Goal: Obtain resource: Download file/media

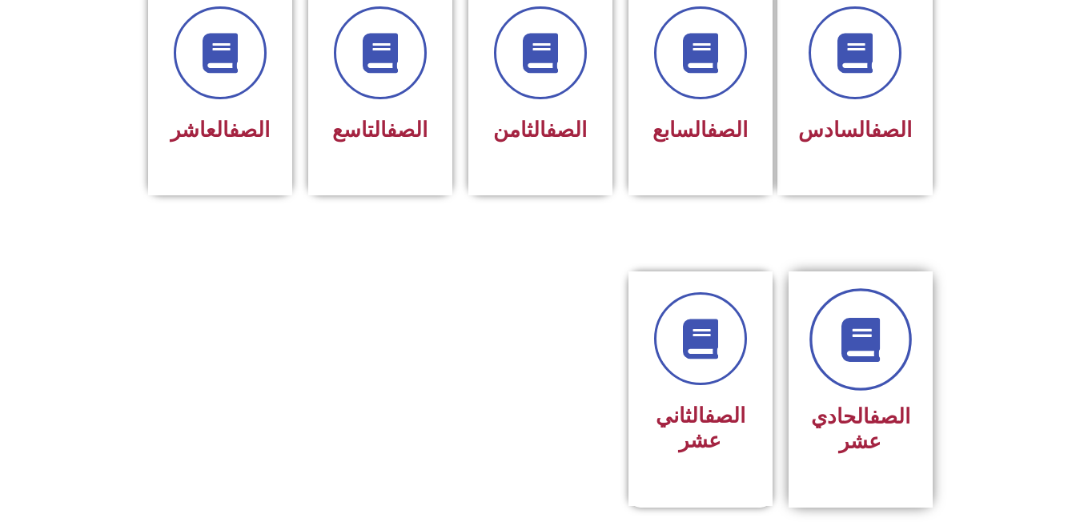
scroll to position [720, 0]
click at [888, 352] on div at bounding box center [860, 339] width 101 height 93
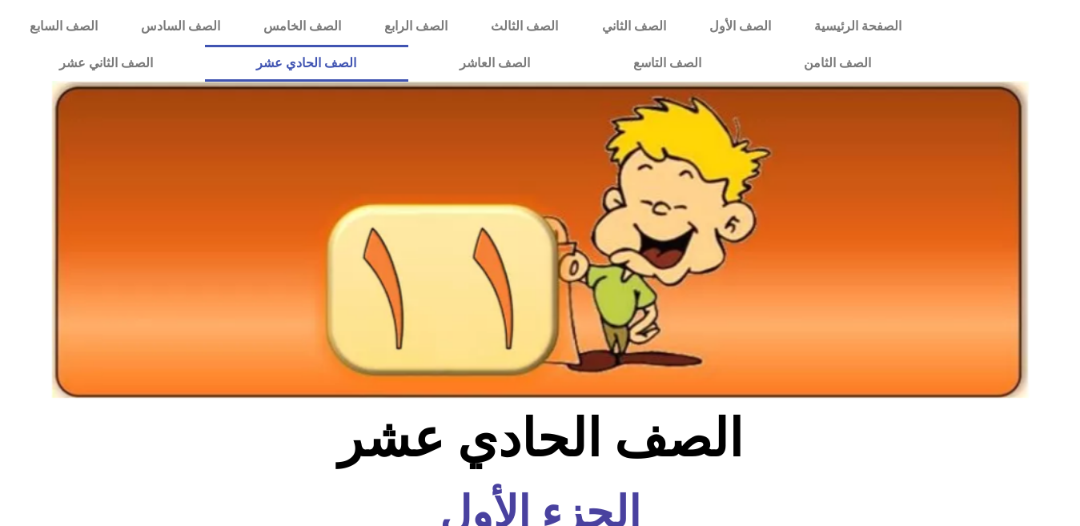
scroll to position [560, 0]
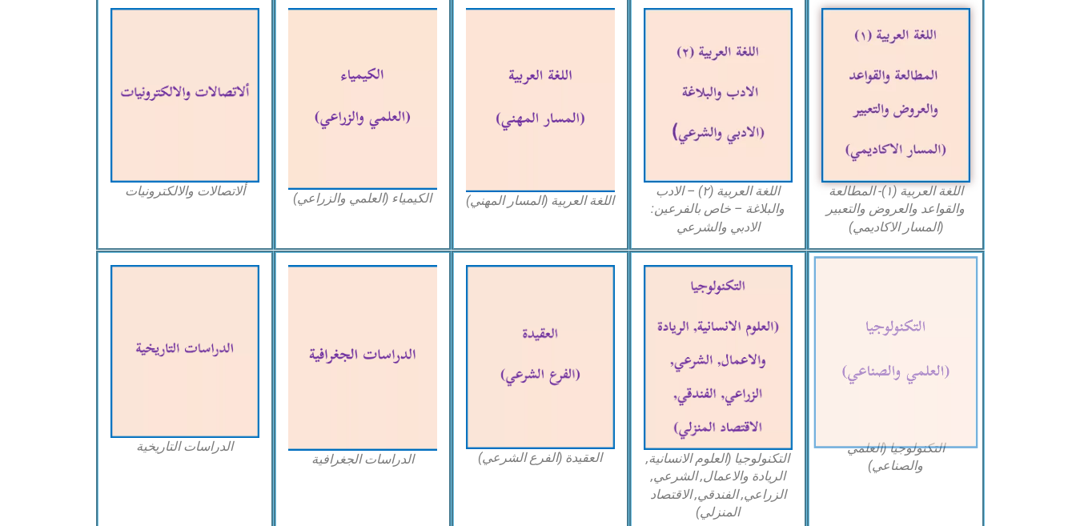
click at [912, 351] on img at bounding box center [895, 352] width 164 height 192
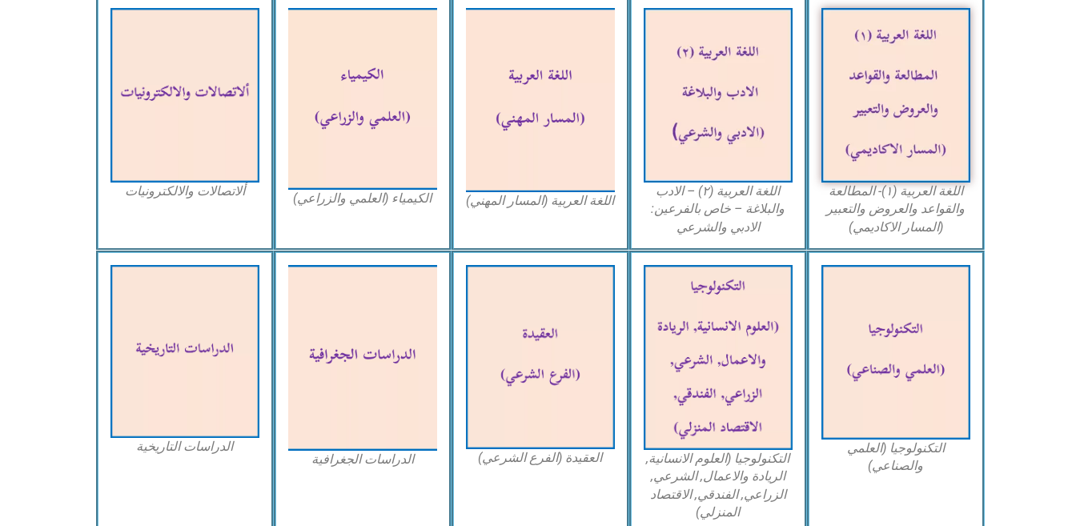
scroll to position [0, 0]
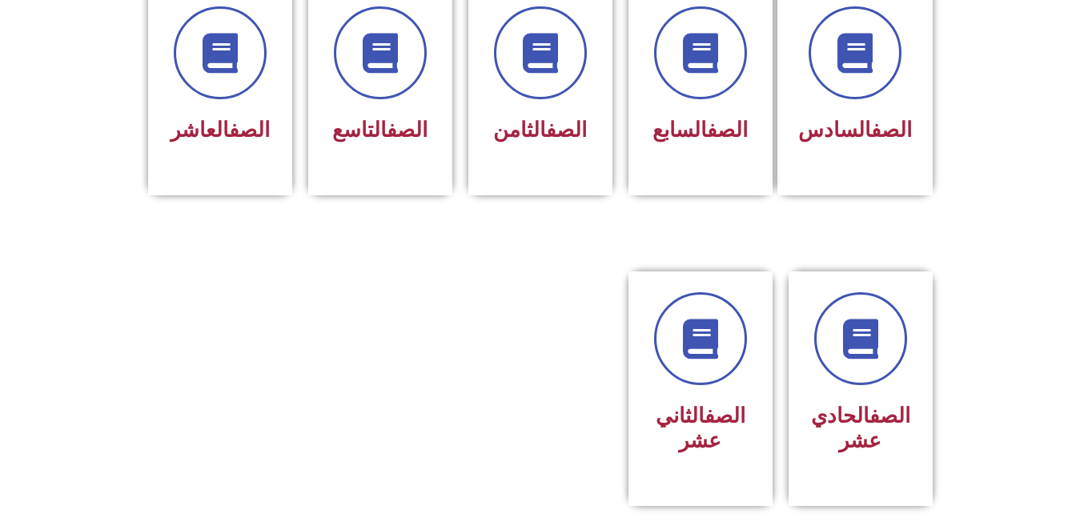
scroll to position [720, 0]
click at [846, 323] on icon at bounding box center [860, 340] width 44 height 44
click at [880, 318] on icon at bounding box center [860, 340] width 44 height 44
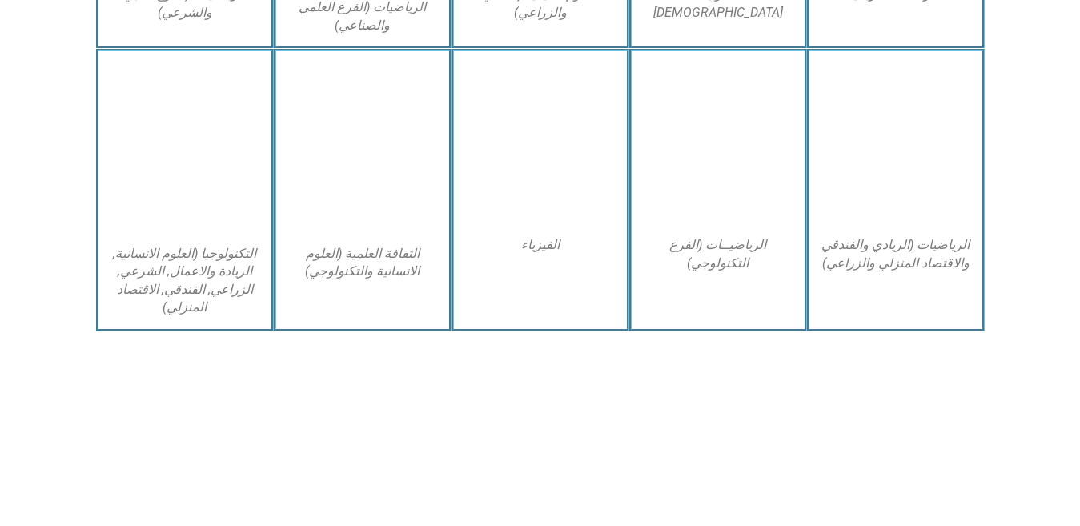
scroll to position [961, 0]
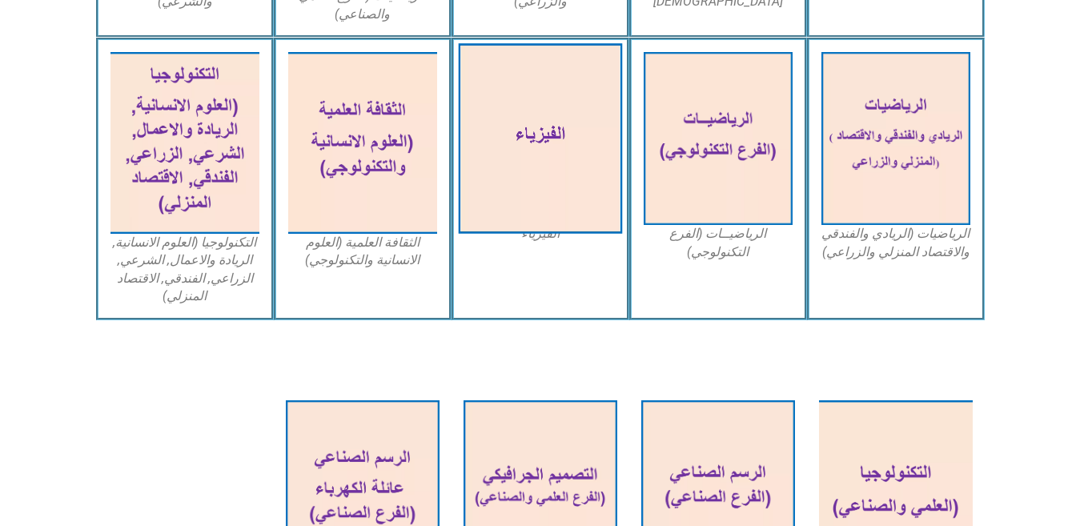
click at [560, 182] on img at bounding box center [540, 138] width 164 height 191
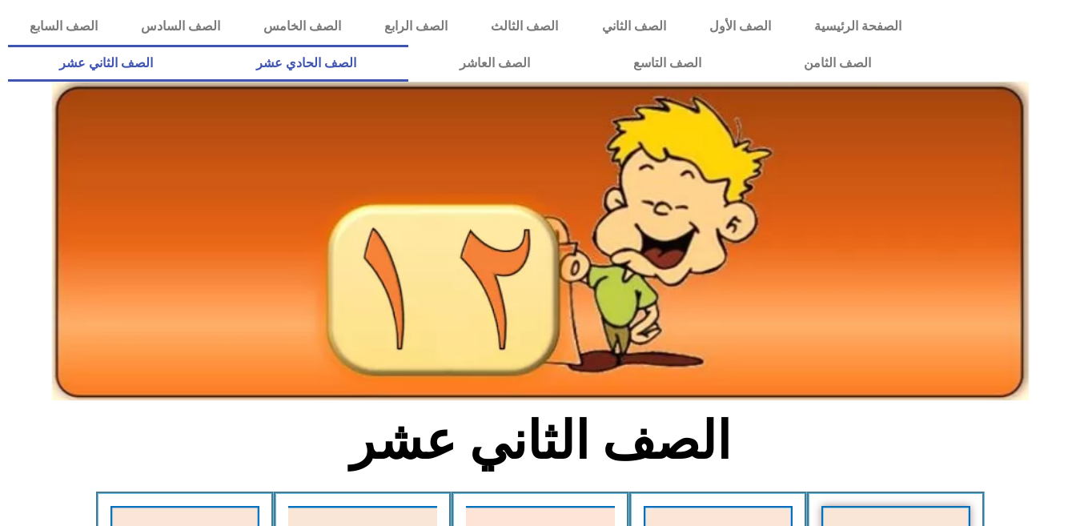
click at [408, 68] on link "الصف الحادي عشر" at bounding box center [306, 63] width 203 height 37
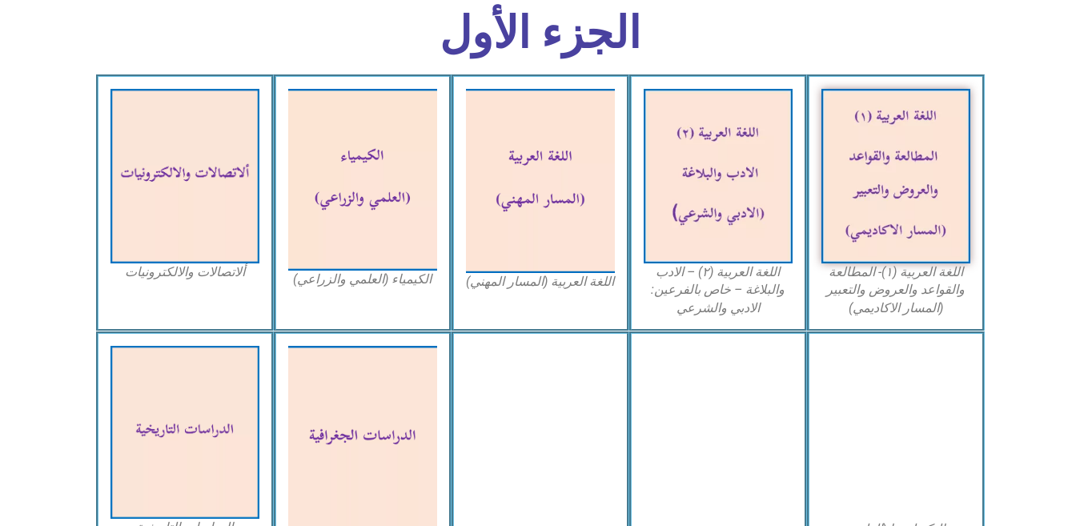
scroll to position [480, 0]
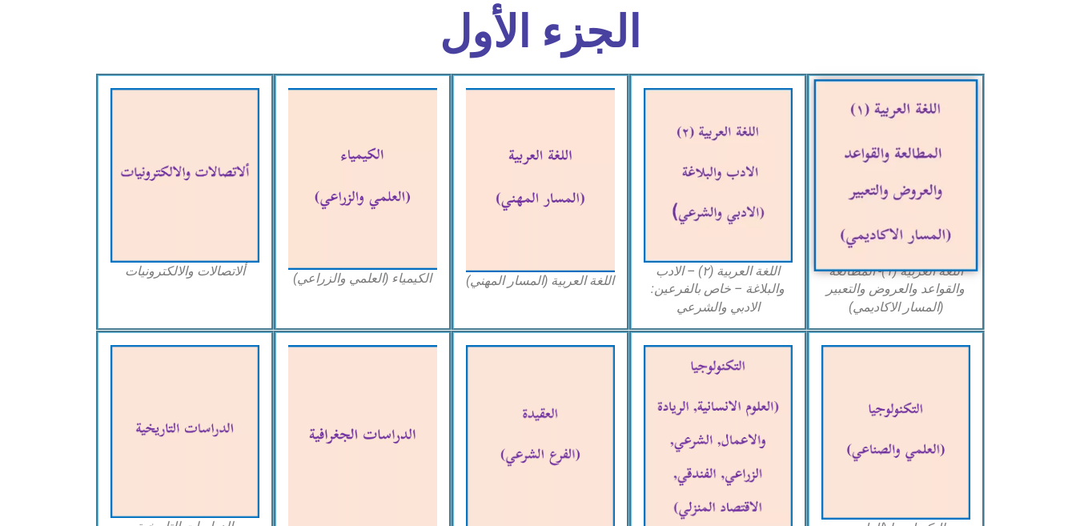
click at [900, 154] on img at bounding box center [895, 175] width 164 height 192
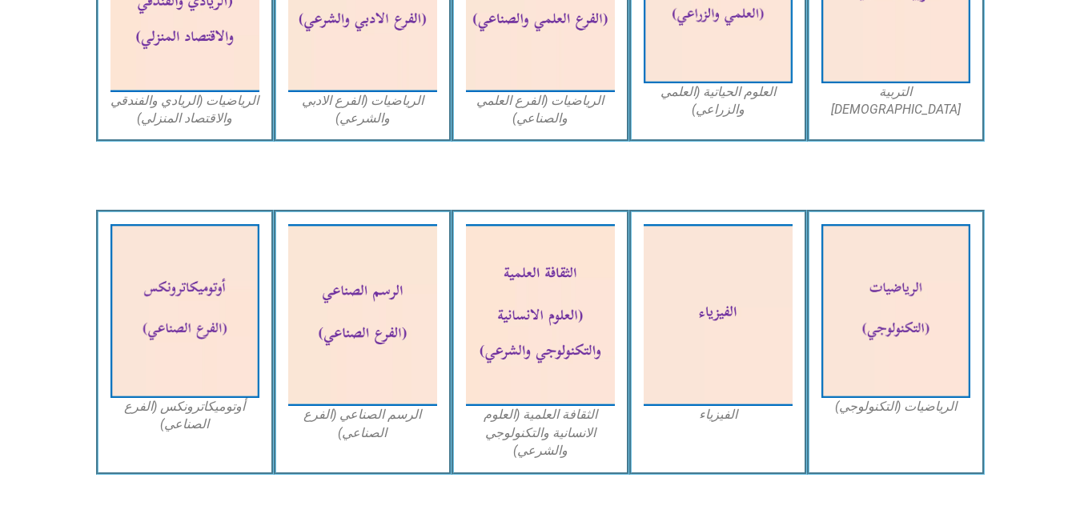
scroll to position [1281, 0]
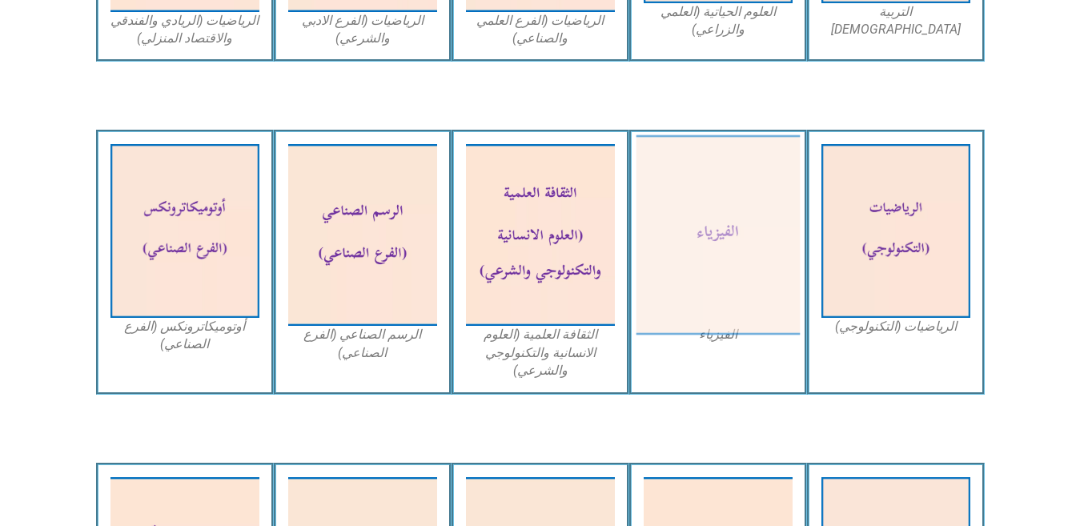
click at [764, 255] on img at bounding box center [718, 235] width 164 height 200
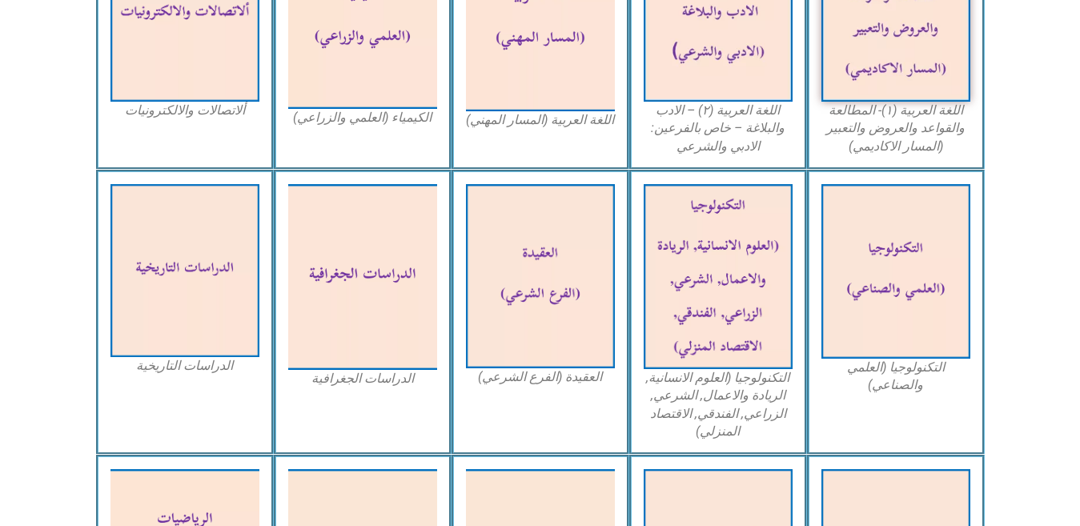
scroll to position [640, 0]
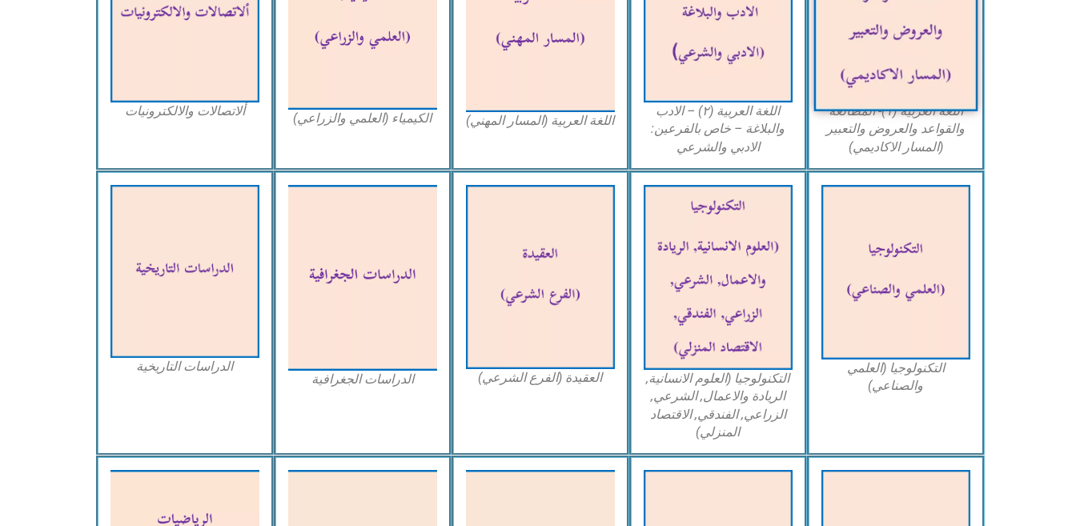
click at [877, 52] on img at bounding box center [895, 15] width 164 height 192
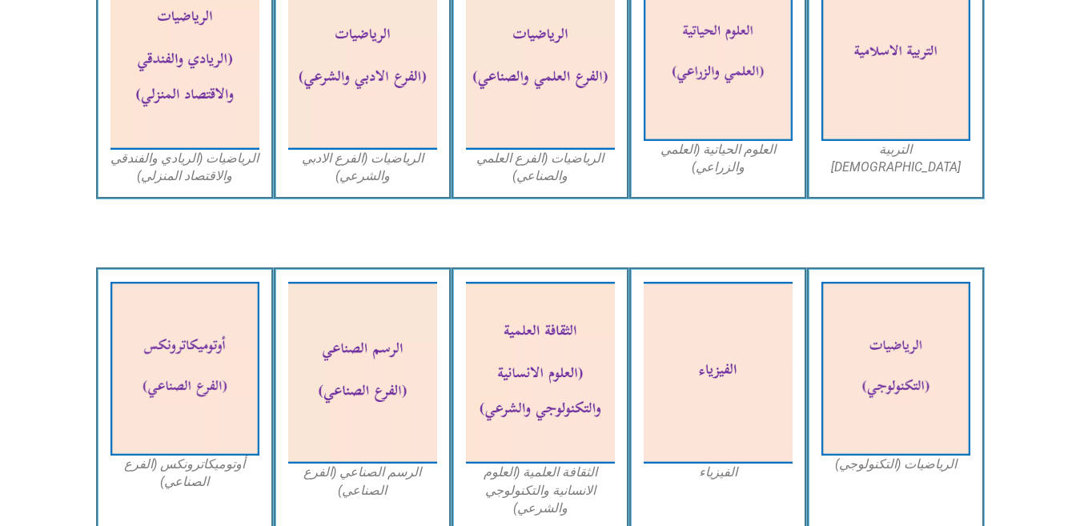
scroll to position [1121, 0]
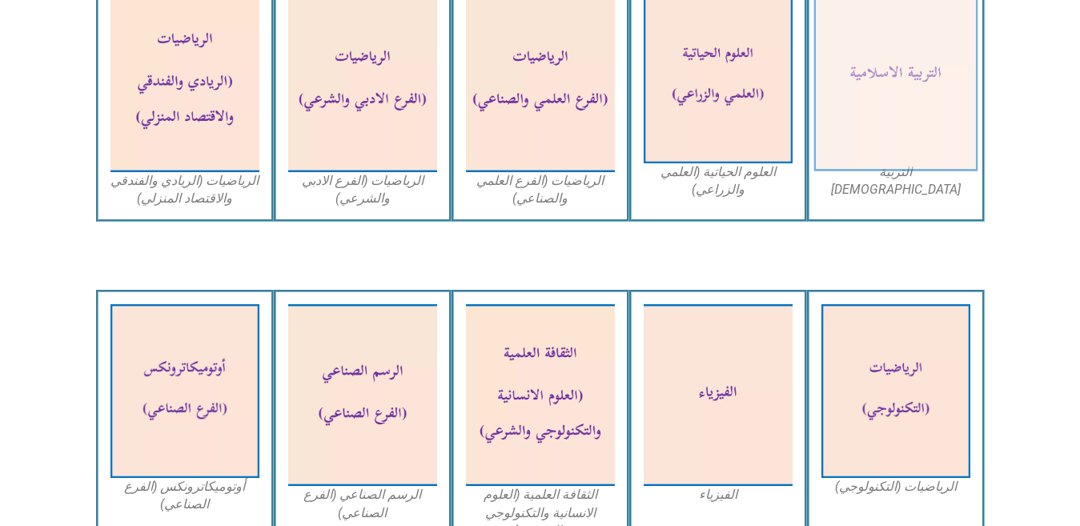
click at [870, 68] on img at bounding box center [895, 77] width 164 height 191
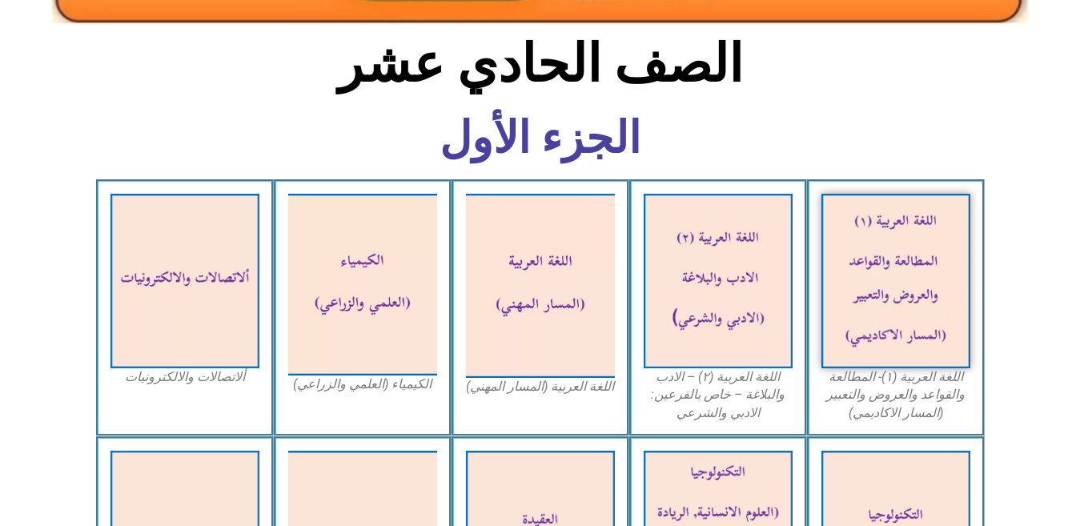
scroll to position [381, 0]
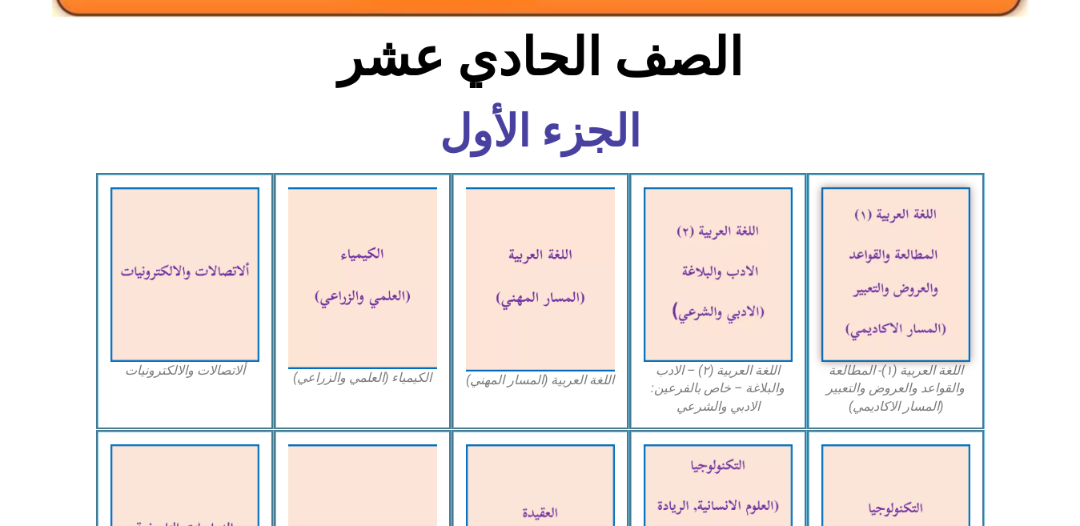
drag, startPoint x: 884, startPoint y: 310, endPoint x: 861, endPoint y: 387, distance: 81.0
click at [861, 387] on figcaption "اللغة العربية (١)- المطالعة والقواعد والعروض والتعبير (المسار الاكاديمي)" at bounding box center [895, 389] width 149 height 54
drag, startPoint x: 884, startPoint y: 372, endPoint x: 1019, endPoint y: 424, distance: 144.2
click at [1019, 424] on section "اللغة العربية (١)- المطالعة والقواعد والعروض والتعبير (المسار الاكاديمي) اللغة …" at bounding box center [540, 301] width 1080 height 257
drag, startPoint x: 913, startPoint y: 259, endPoint x: 1046, endPoint y: 146, distance: 173.8
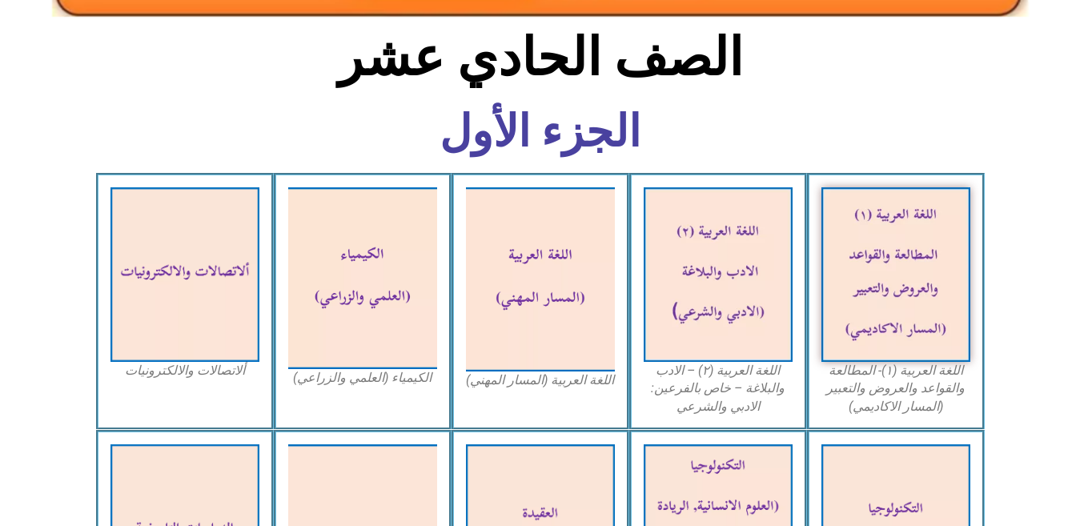
click at [1046, 146] on section "الجزء الأول" at bounding box center [540, 140] width 1080 height 65
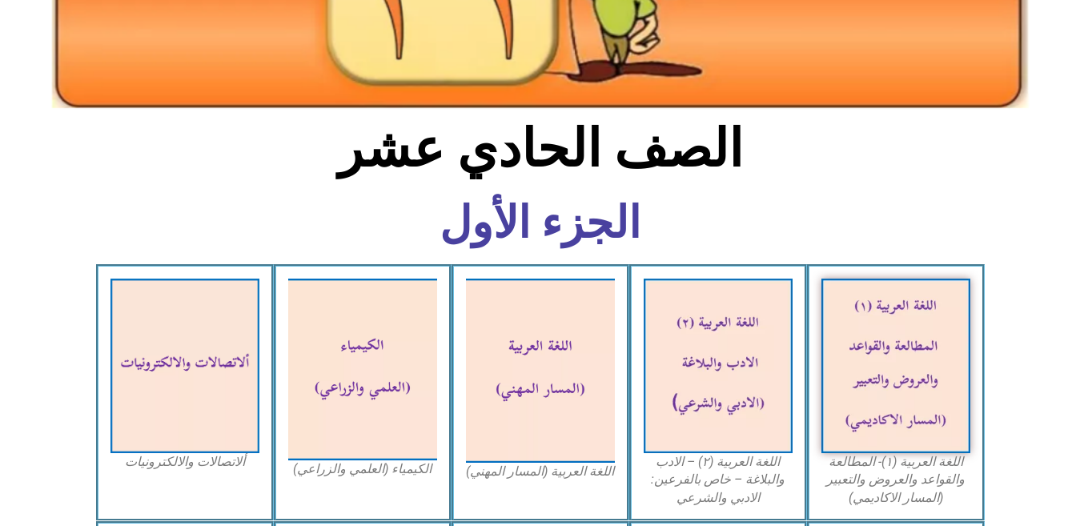
scroll to position [0, 0]
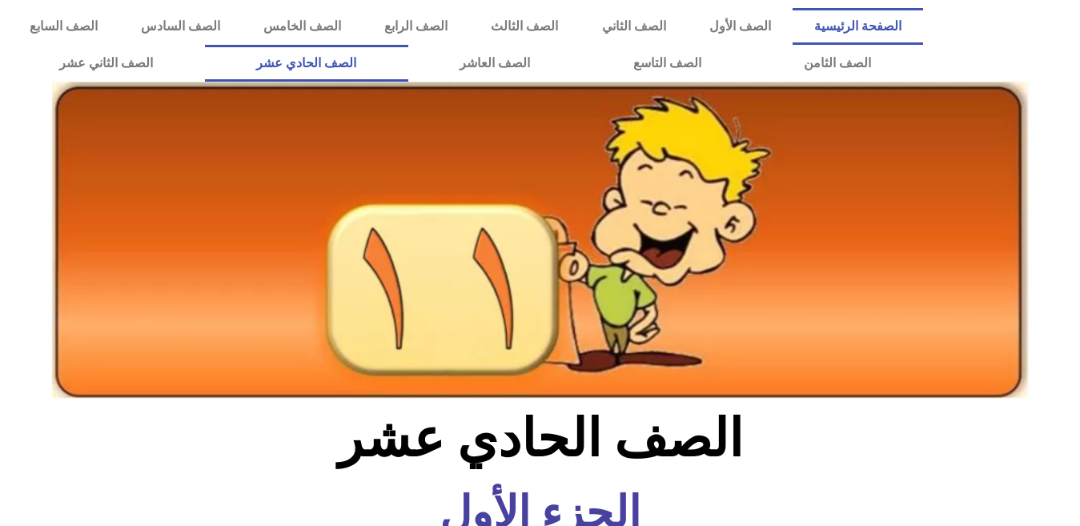
click at [860, 31] on link "الصفحة الرئيسية" at bounding box center [857, 26] width 130 height 37
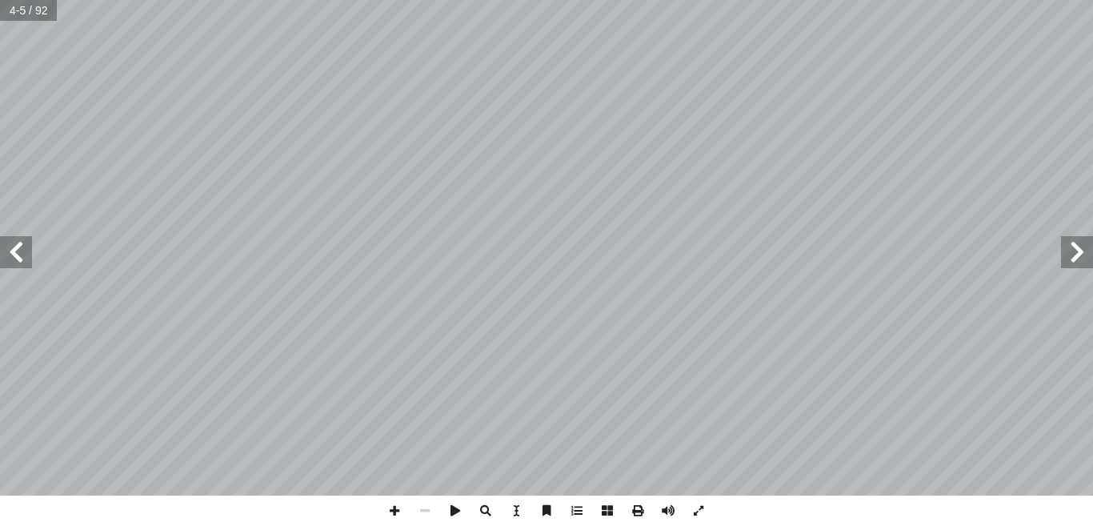
click at [1071, 256] on span at bounding box center [1077, 252] width 32 height 32
click at [603, 511] on span at bounding box center [607, 510] width 30 height 30
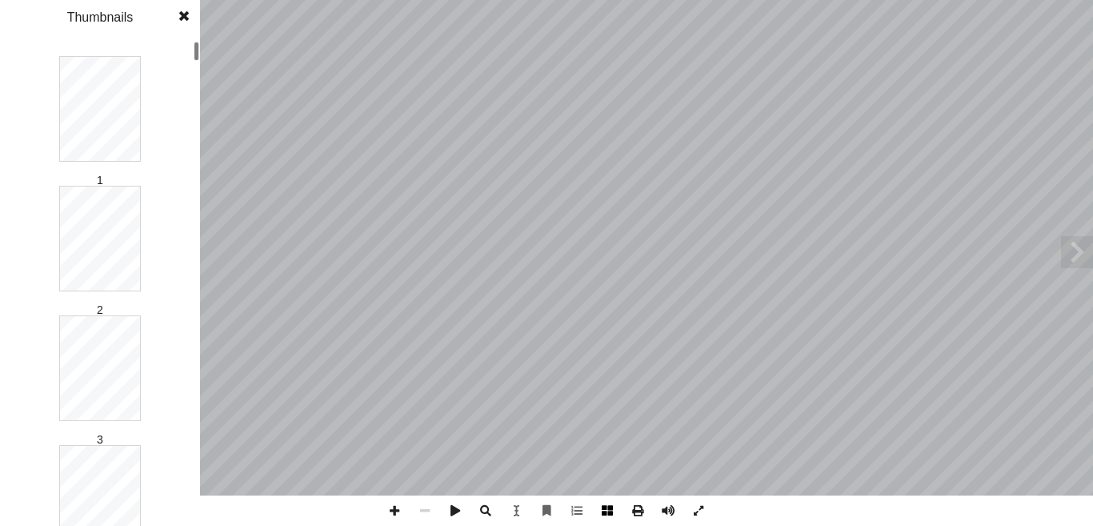
click at [611, 510] on span at bounding box center [607, 510] width 30 height 30
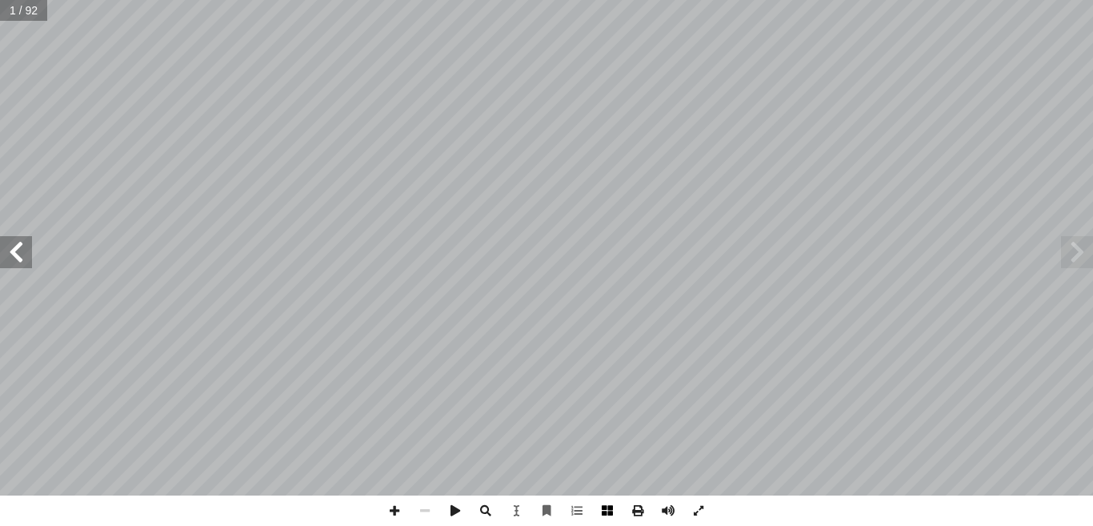
click at [611, 510] on span at bounding box center [607, 510] width 30 height 30
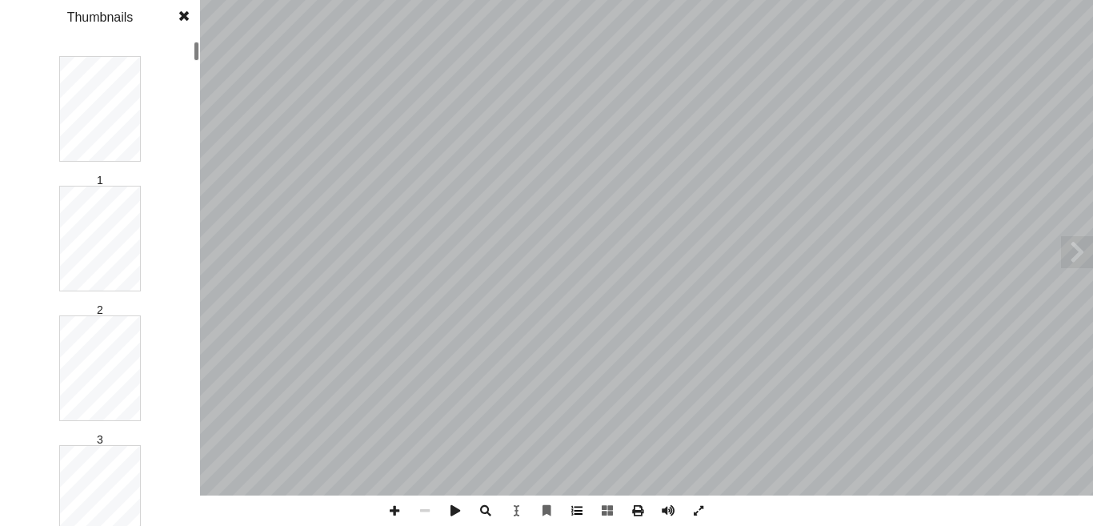
click at [575, 516] on span at bounding box center [577, 510] width 30 height 30
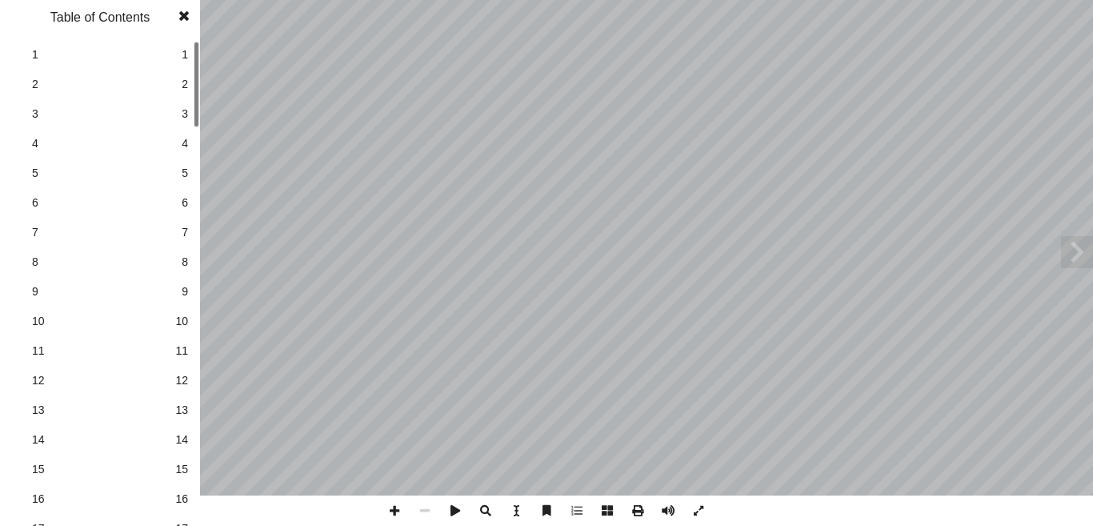
click at [182, 2] on span at bounding box center [184, 16] width 29 height 32
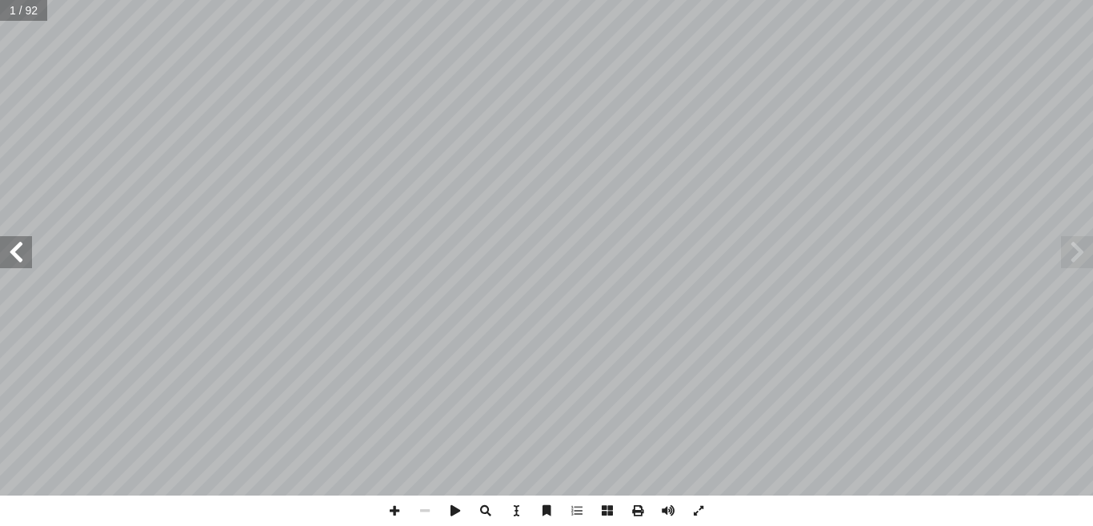
click at [13, 255] on span at bounding box center [16, 252] width 32 height 32
click at [488, 508] on span at bounding box center [486, 510] width 30 height 30
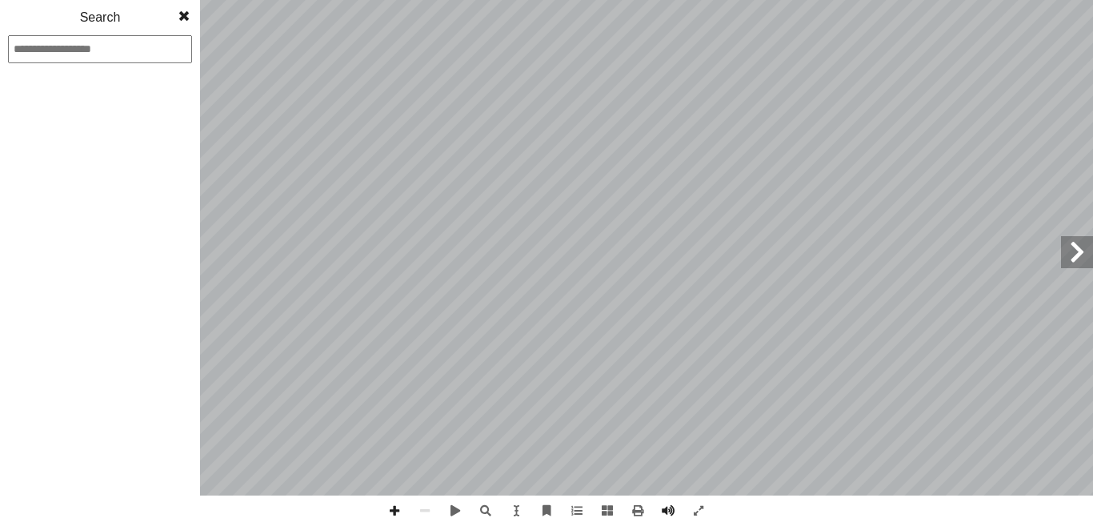
click at [186, 15] on span at bounding box center [184, 16] width 29 height 32
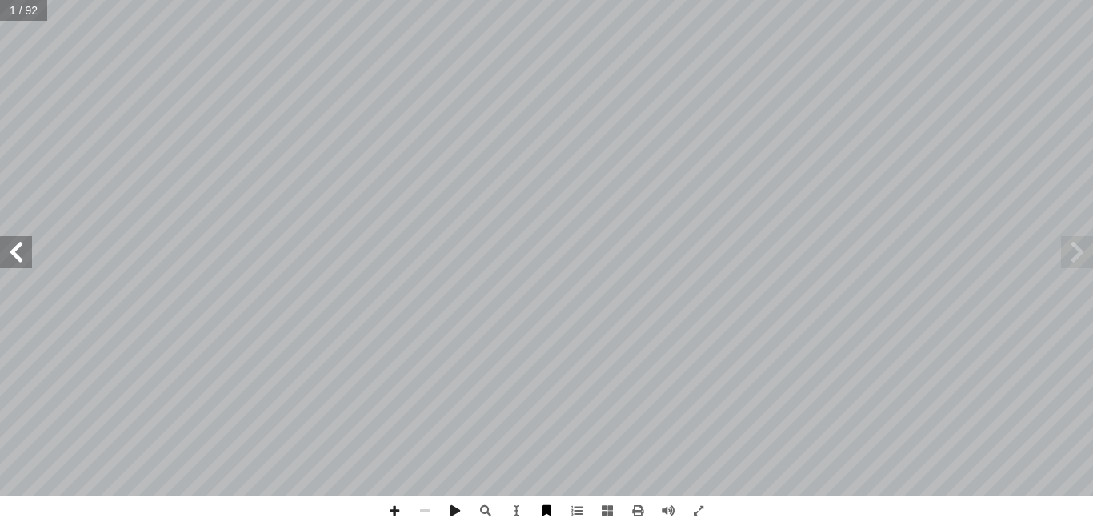
click at [550, 507] on span at bounding box center [546, 510] width 30 height 30
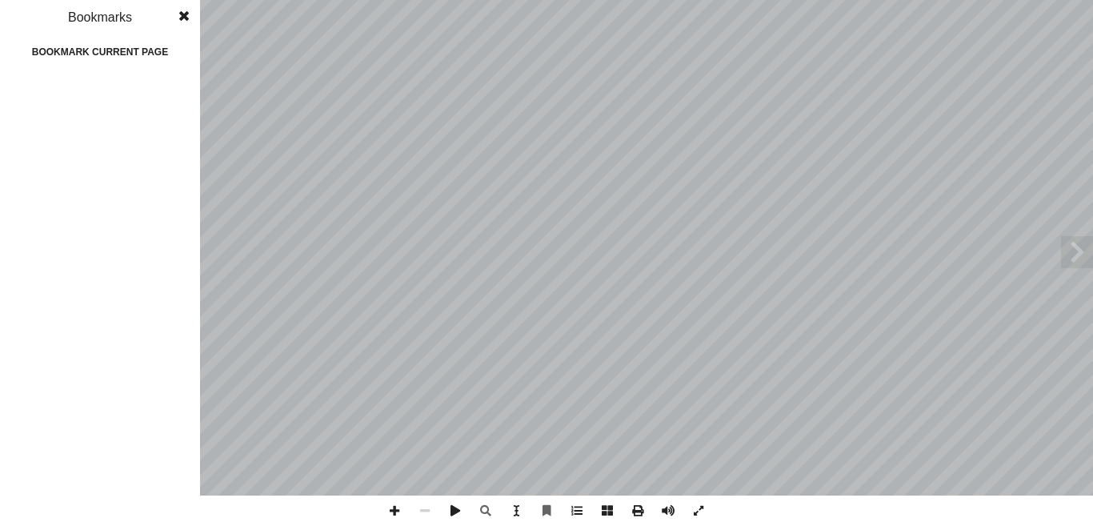
click at [121, 57] on div "Bookmark current page" at bounding box center [100, 52] width 160 height 26
click at [142, 87] on span at bounding box center [147, 91] width 10 height 13
click at [182, 10] on span at bounding box center [184, 16] width 29 height 32
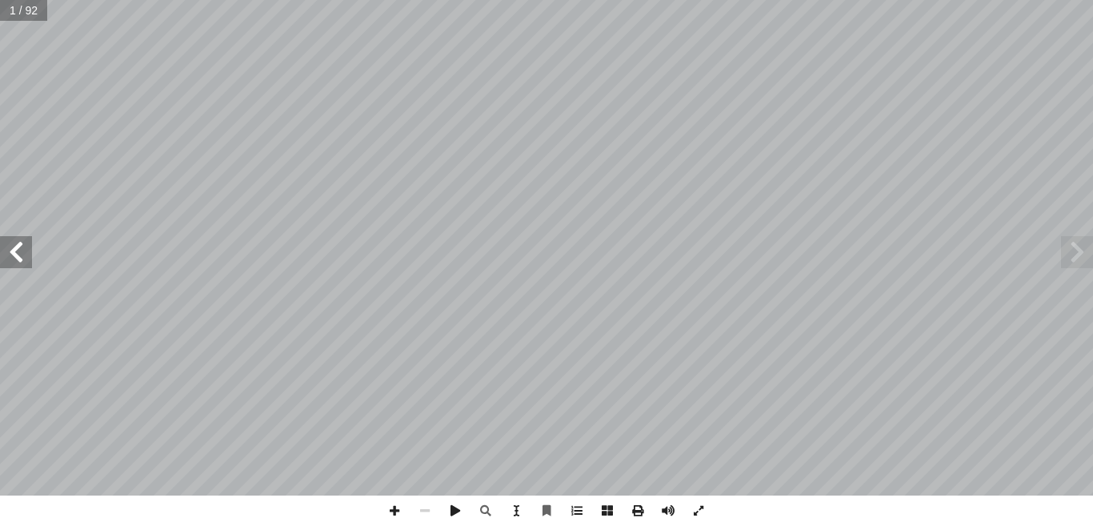
drag, startPoint x: 1065, startPoint y: 27, endPoint x: 13, endPoint y: 254, distance: 1076.7
click at [13, 254] on span at bounding box center [16, 252] width 32 height 32
click at [515, 513] on span at bounding box center [516, 510] width 30 height 30
click at [459, 359] on div ") 1( ُ ة َّ ي ِ ب َ ر َ الع ُ ة َ غ ُّ الل ُ عبير َّ والت ُ روض َ والع ُ والقوا…" at bounding box center [547, 248] width 345 height 446
click at [1075, 253] on span at bounding box center [1077, 252] width 32 height 32
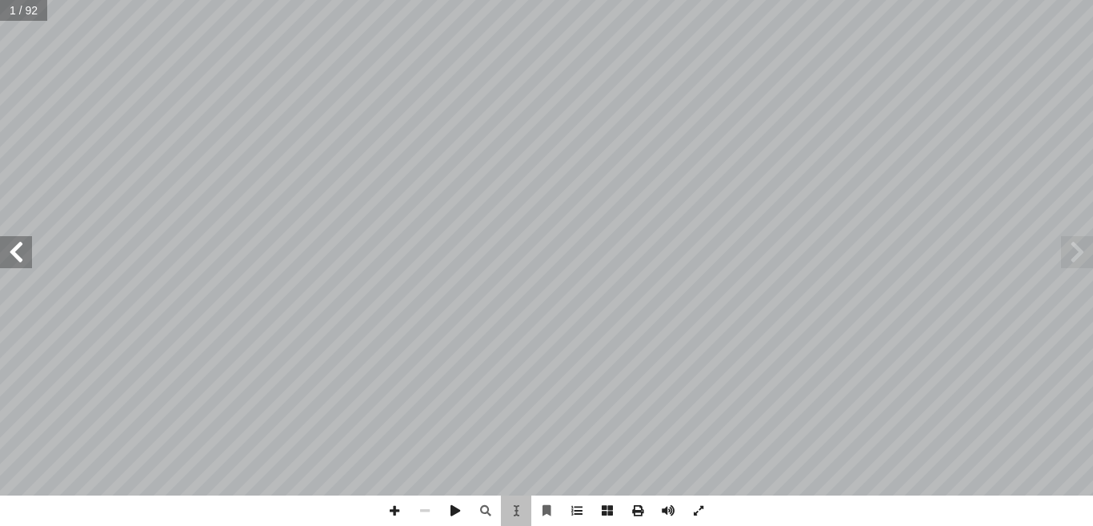
click at [1075, 253] on span at bounding box center [1077, 252] width 32 height 32
click at [607, 511] on span at bounding box center [607, 510] width 30 height 30
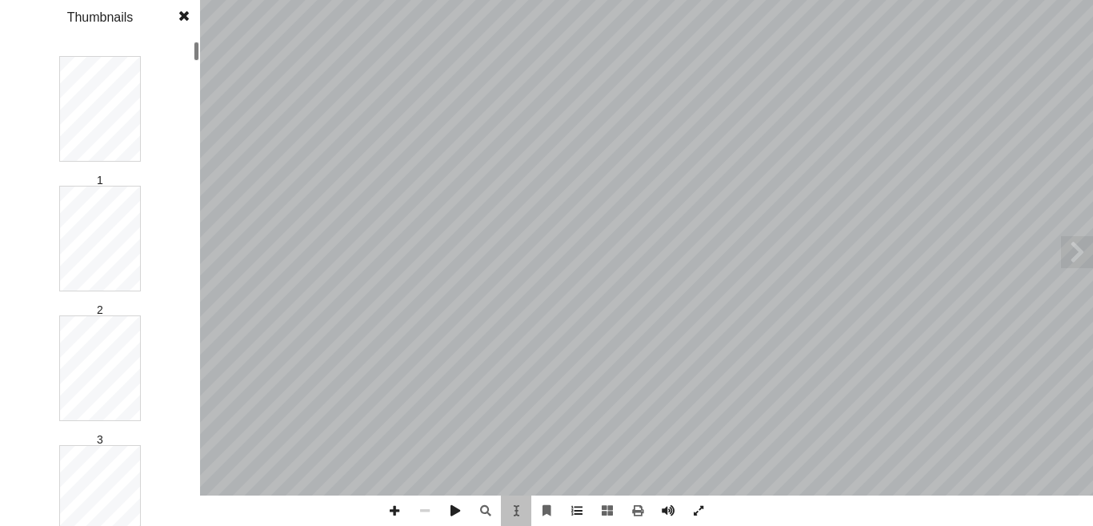
click at [626, 451] on div ") 1( ُ ة َّ ي ِ ب َ ر َ الع ُ ة َ غ ُّ الل ُ عبير َّ والت ُ روض َ والع ُ والقوا…" at bounding box center [547, 248] width 345 height 446
click at [386, 434] on div ") 1( ُ ة َّ ي ِ ب َ ر َ الع ُ ة َ غ ُّ الل ُ عبير َّ والت ُ روض َ والع ُ والقوا…" at bounding box center [547, 248] width 345 height 446
drag, startPoint x: 386, startPoint y: 434, endPoint x: 548, endPoint y: 272, distance: 229.2
click at [548, 272] on div ") 1( ُ ة َّ ي ِ ب َ ر َ الع ُ ة َ غ ُّ الل ُ عبير َّ والت ُ روض َ والع ُ والقوا…" at bounding box center [547, 248] width 345 height 446
click at [174, 17] on span at bounding box center [184, 16] width 29 height 32
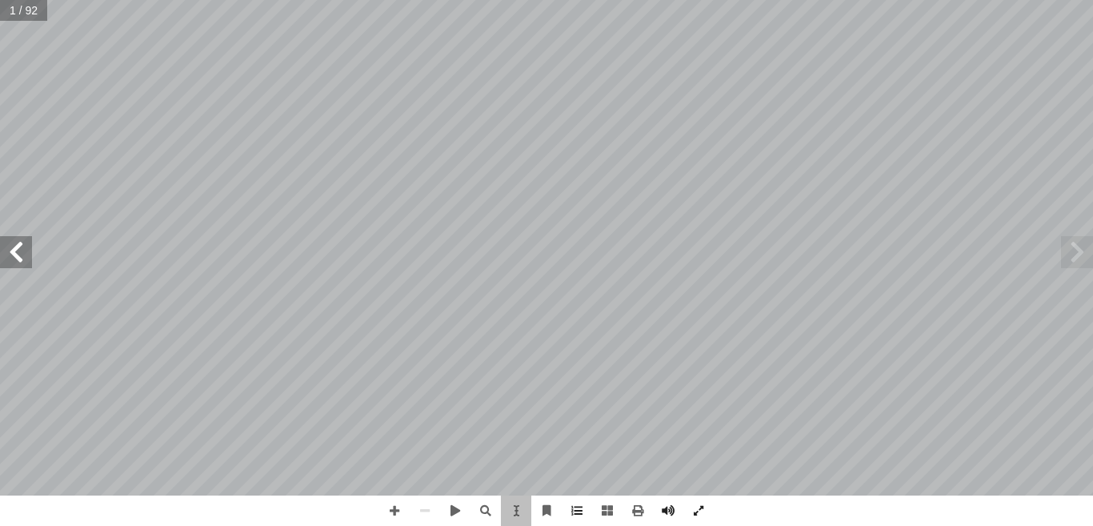
click at [23, 257] on span at bounding box center [16, 252] width 32 height 32
click at [1066, 254] on span at bounding box center [1077, 252] width 32 height 32
click at [639, 508] on span at bounding box center [638, 510] width 30 height 30
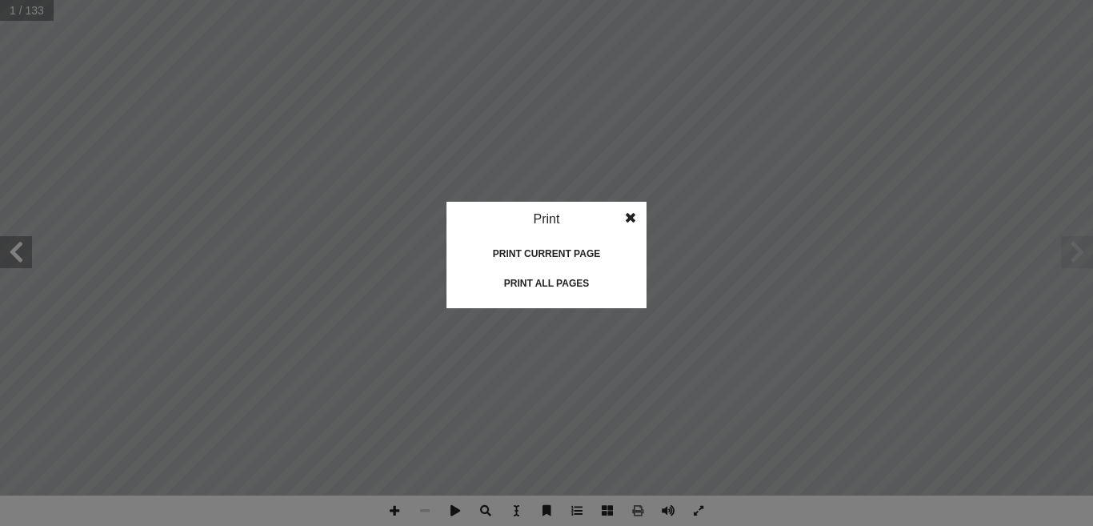
click at [535, 255] on div "Print current page" at bounding box center [547, 254] width 160 height 26
click at [530, 286] on div "Print all pages" at bounding box center [547, 284] width 160 height 26
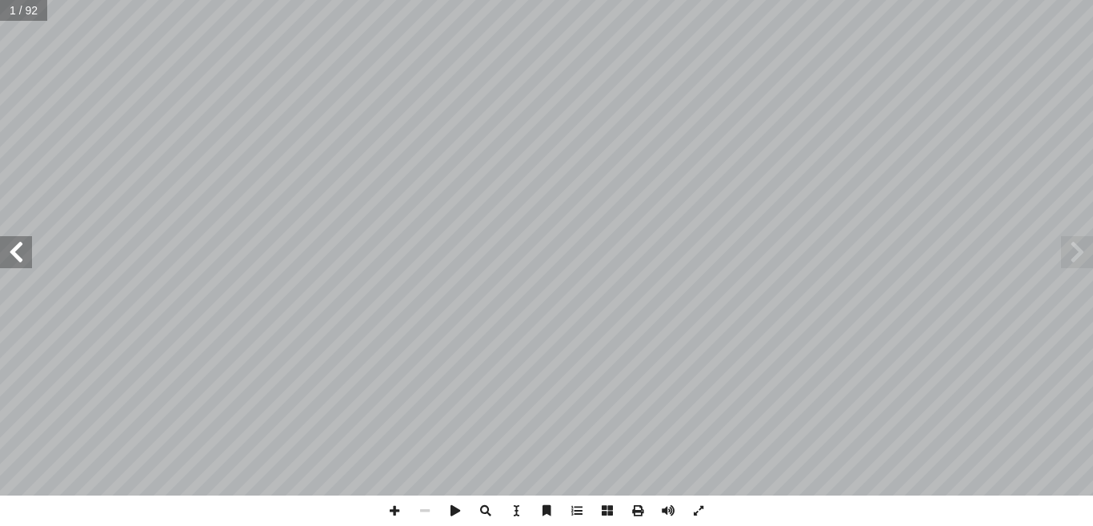
click at [27, 259] on span at bounding box center [16, 252] width 32 height 32
click at [571, 506] on span at bounding box center [577, 510] width 30 height 30
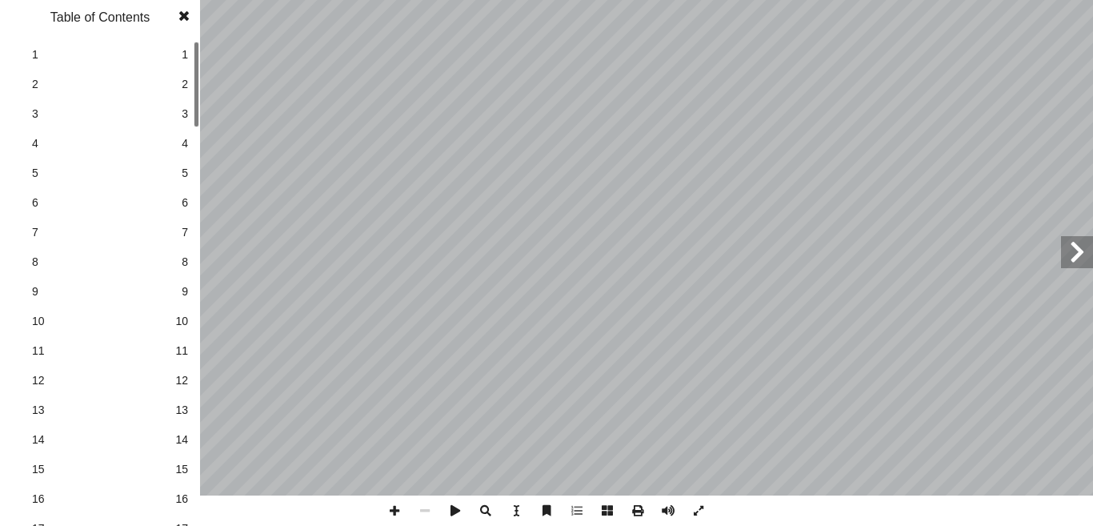
drag, startPoint x: 182, startPoint y: 52, endPoint x: 184, endPoint y: 21, distance: 31.3
click at [184, 21] on span at bounding box center [184, 16] width 29 height 32
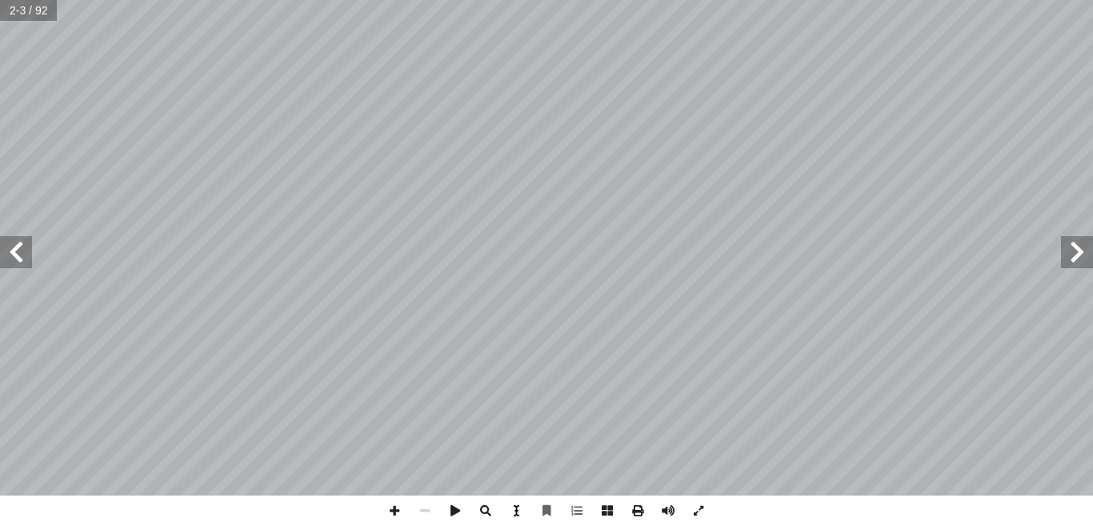
click at [510, 511] on span at bounding box center [516, 510] width 30 height 30
click at [443, 215] on span "ومن منطلق الحرص على تجاوز نمطية تلق" at bounding box center [452, 218] width 113 height 8
click at [560, 229] on div "قررت وزارة التربية والتعليم في دولة فلسطين ٢٠ م 1 ٨ / ٢٠ 1 اسي ٧ من العام الدر …" at bounding box center [719, 248] width 345 height 446
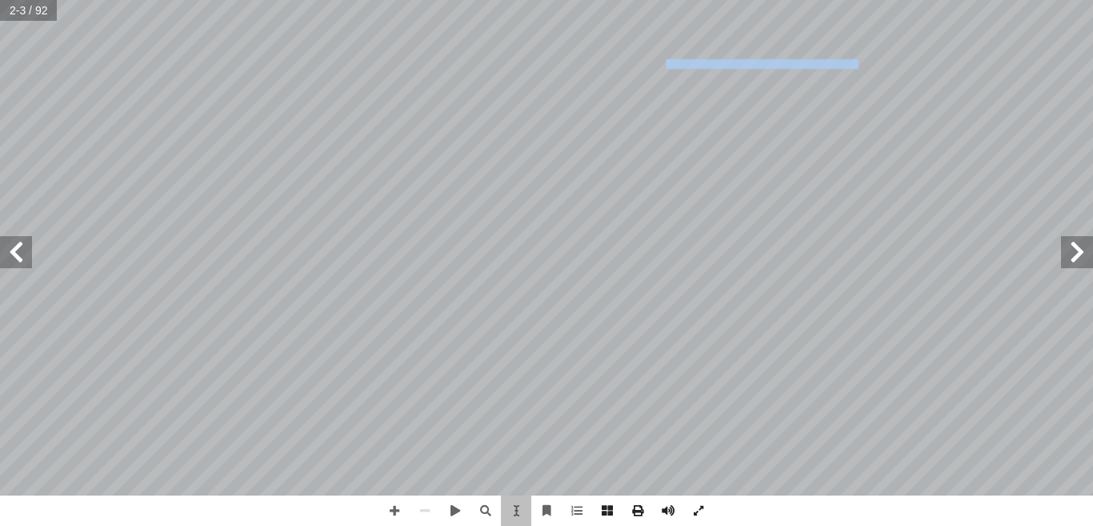
click at [560, 229] on div "قررت وزارة التربية والتعليم في دولة فلسطين ٢٠ م 1 ٨ / ٢٠ 1 اسي ٧ من العام الدر …" at bounding box center [719, 248] width 345 height 446
click at [636, 510] on span at bounding box center [638, 510] width 30 height 30
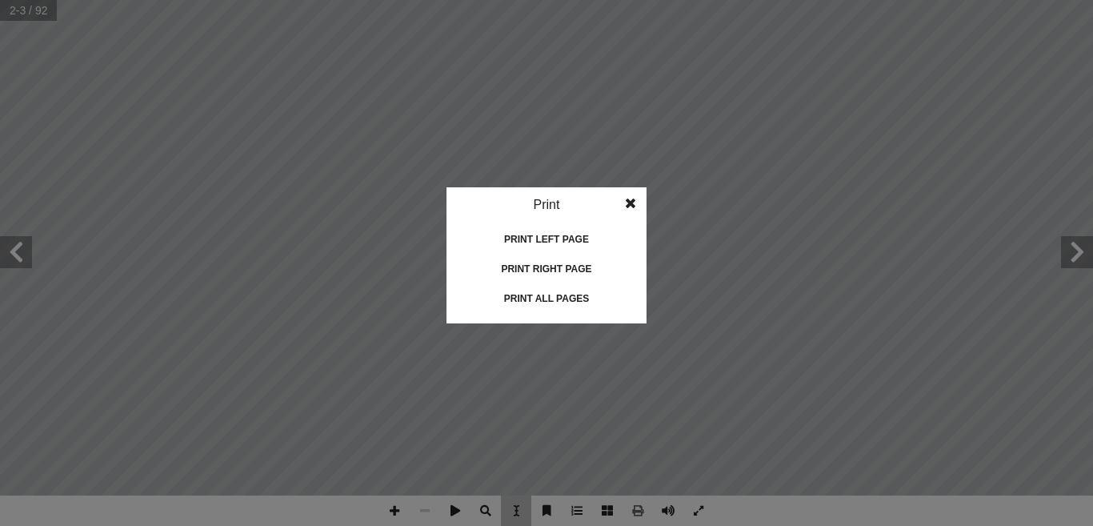
click at [530, 303] on div "Print all pages" at bounding box center [547, 299] width 160 height 26
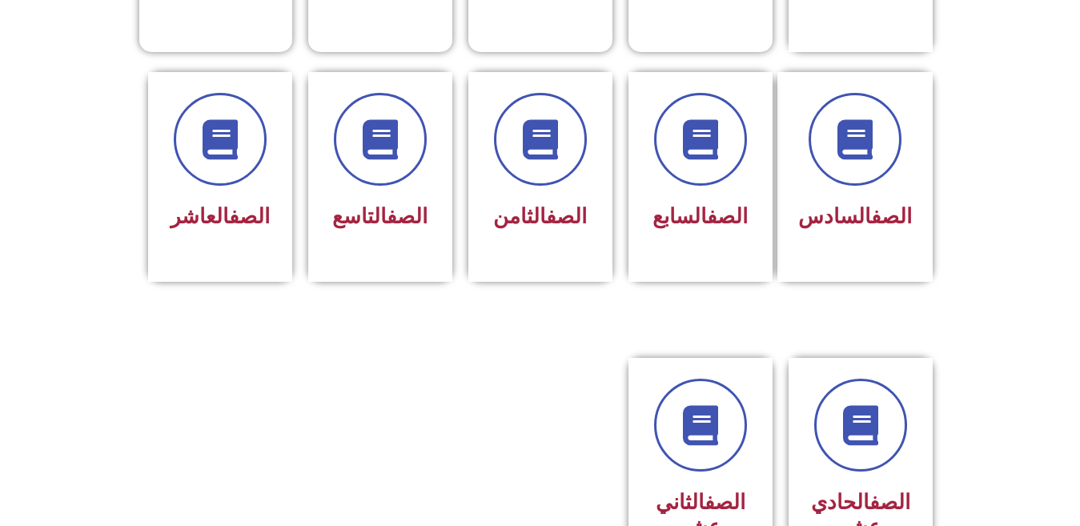
scroll to position [646, 0]
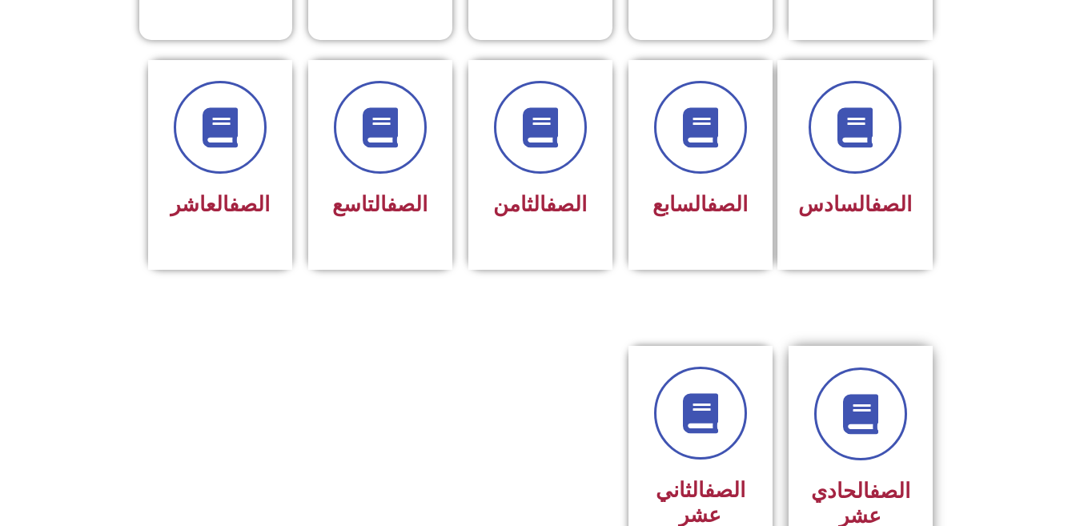
click at [862, 472] on div "الصف الحادي عشر" at bounding box center [860, 504] width 101 height 64
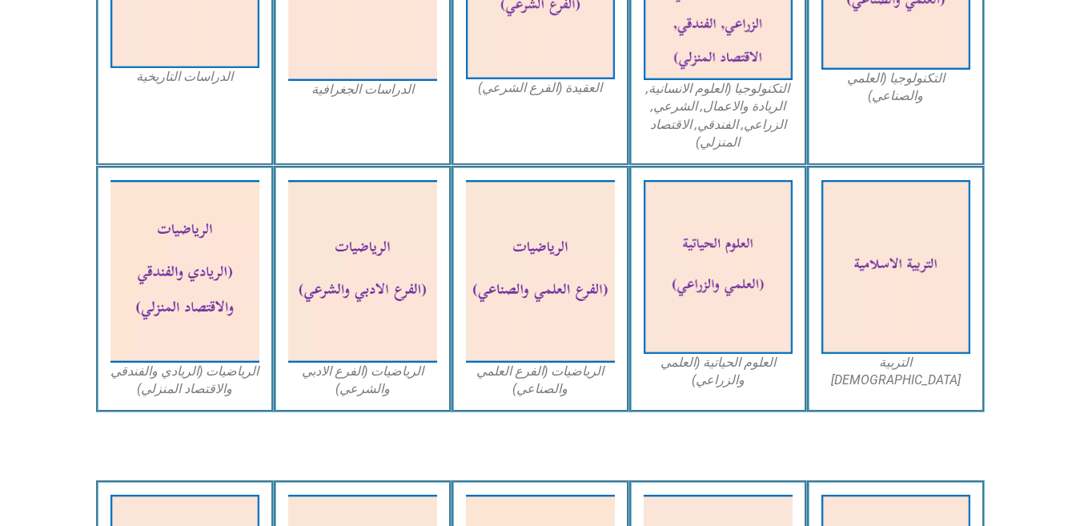
scroll to position [941, 0]
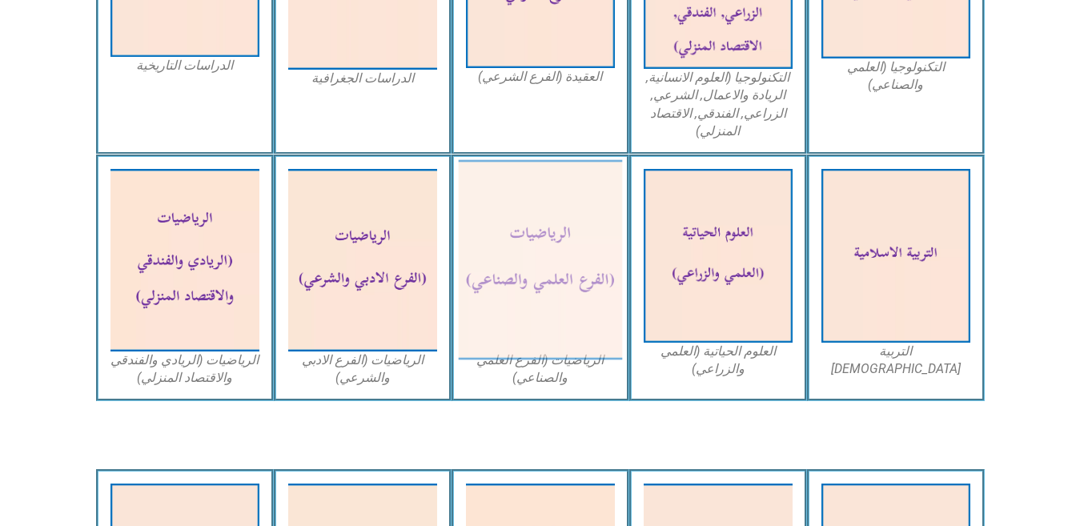
click at [580, 203] on img at bounding box center [540, 260] width 164 height 200
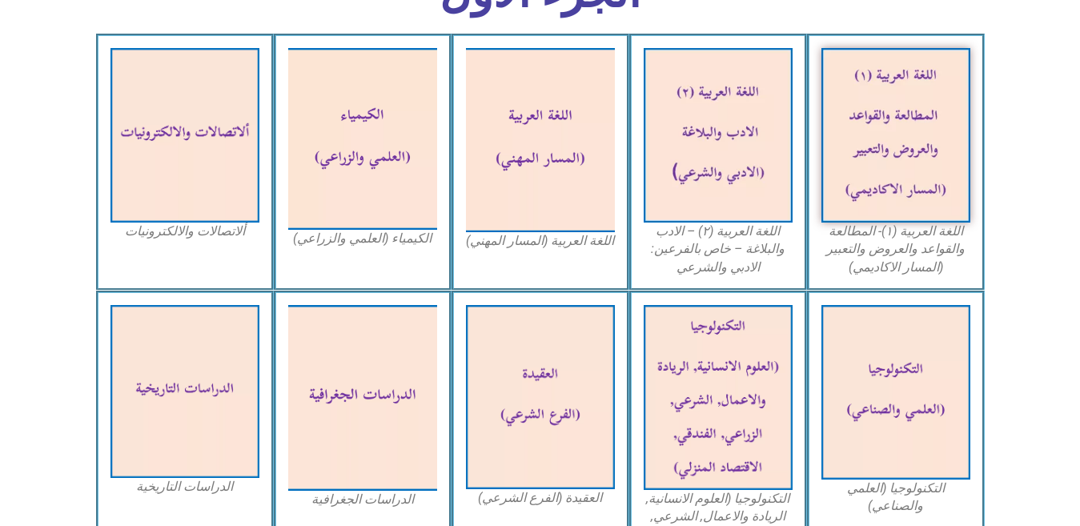
scroll to position [560, 0]
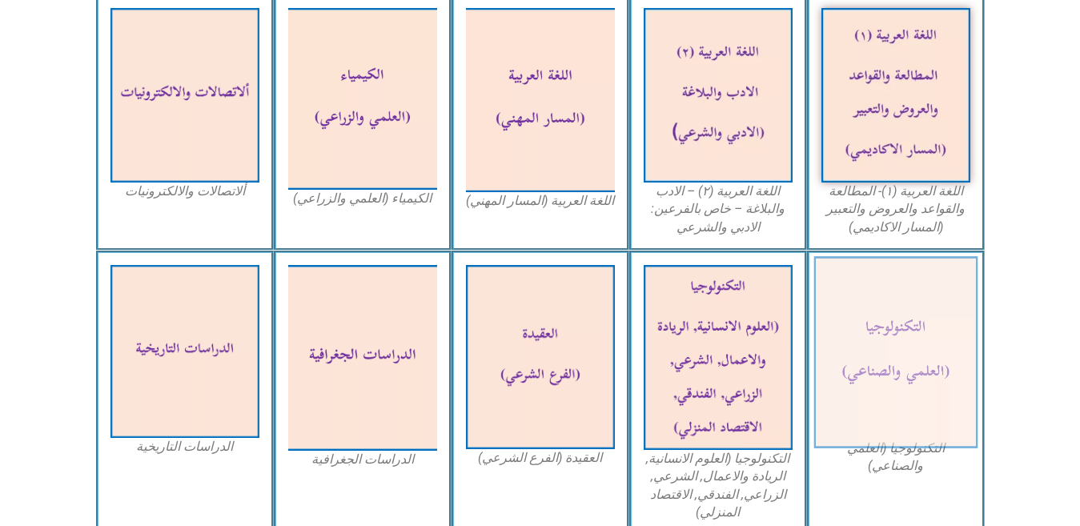
click at [868, 345] on img at bounding box center [895, 352] width 164 height 192
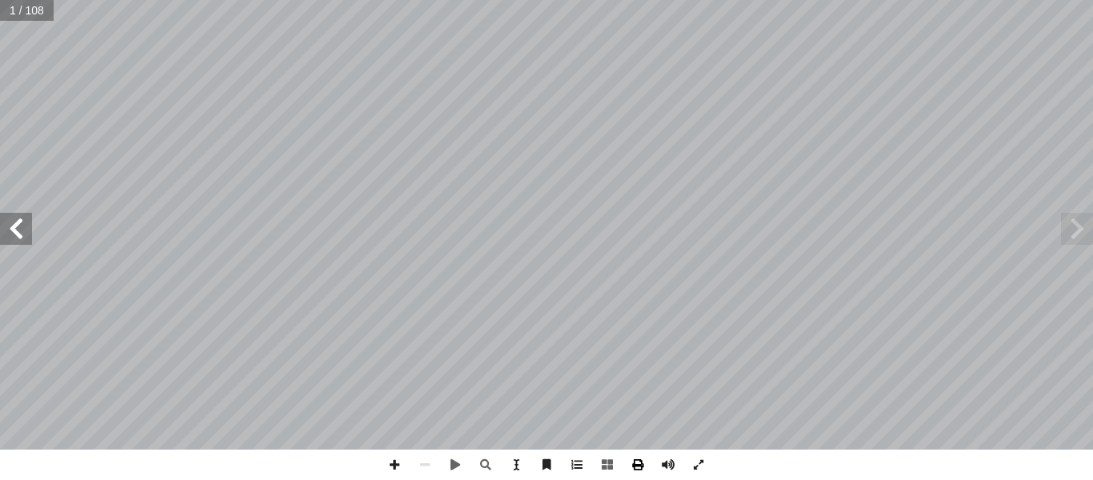
click at [636, 467] on span at bounding box center [638, 465] width 30 height 30
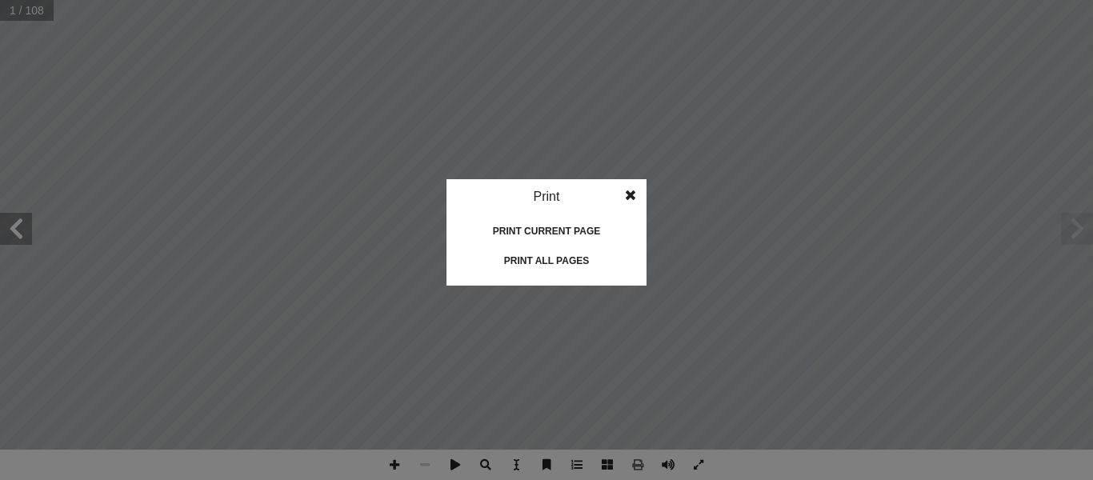
click at [564, 252] on div "Print all pages" at bounding box center [547, 261] width 160 height 26
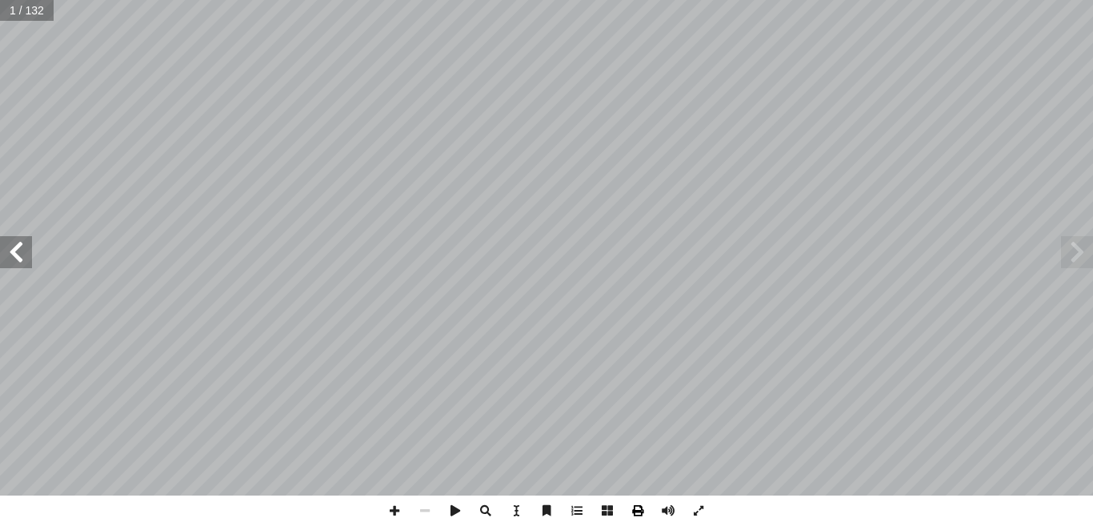
click at [638, 514] on span at bounding box center [638, 510] width 30 height 30
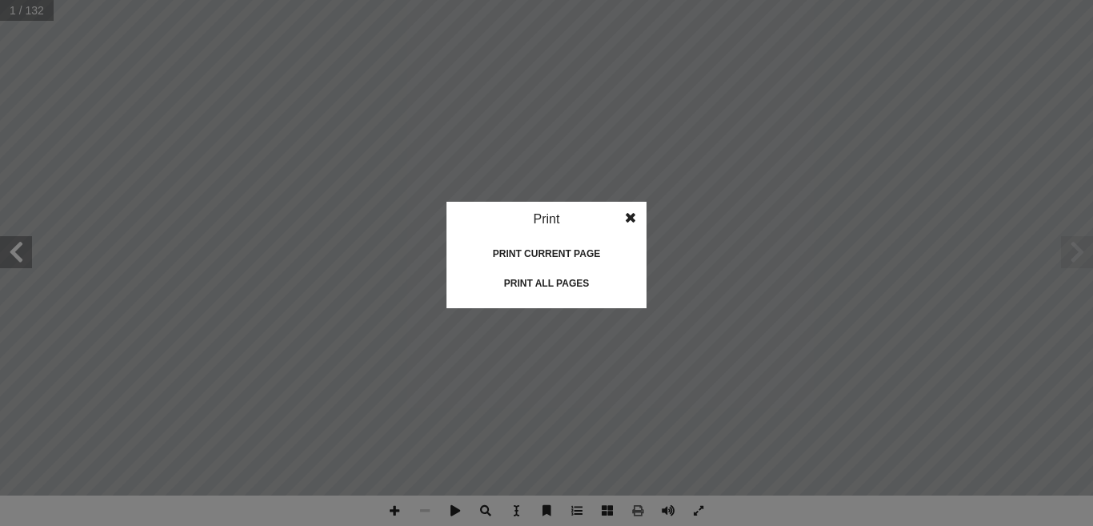
click at [540, 283] on div "Print all pages" at bounding box center [547, 284] width 160 height 26
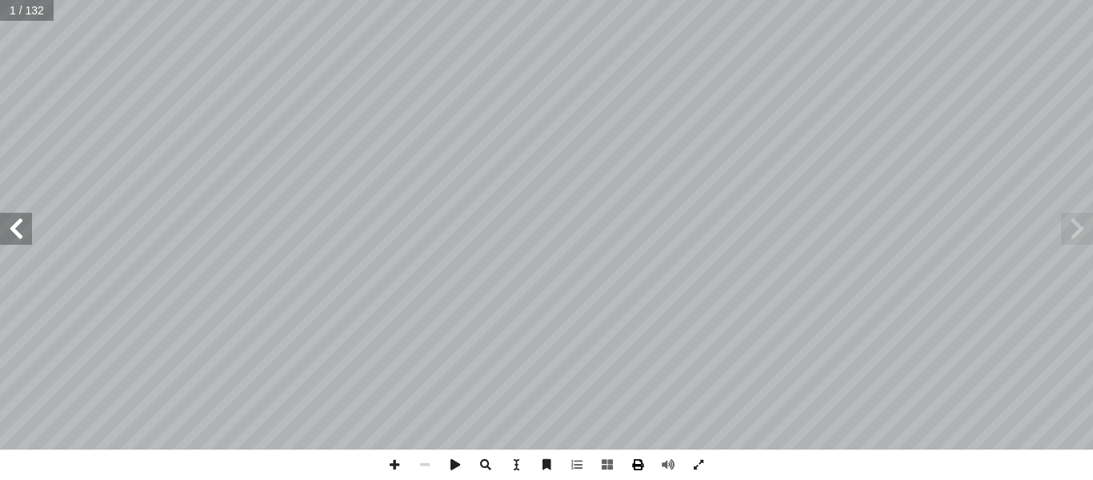
click at [638, 463] on span at bounding box center [638, 465] width 30 height 30
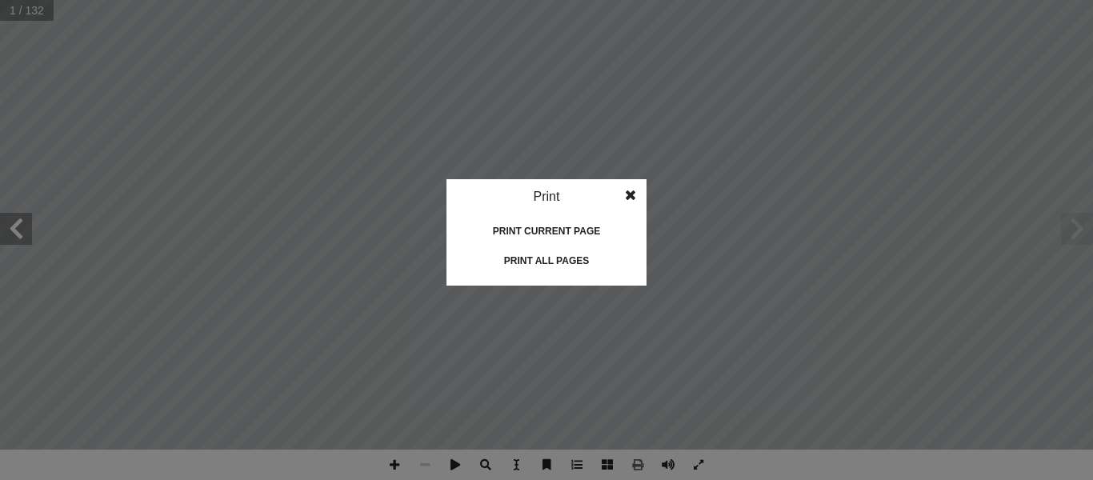
click at [602, 262] on div "Print all pages" at bounding box center [547, 261] width 160 height 26
